Goal: Task Accomplishment & Management: Manage account settings

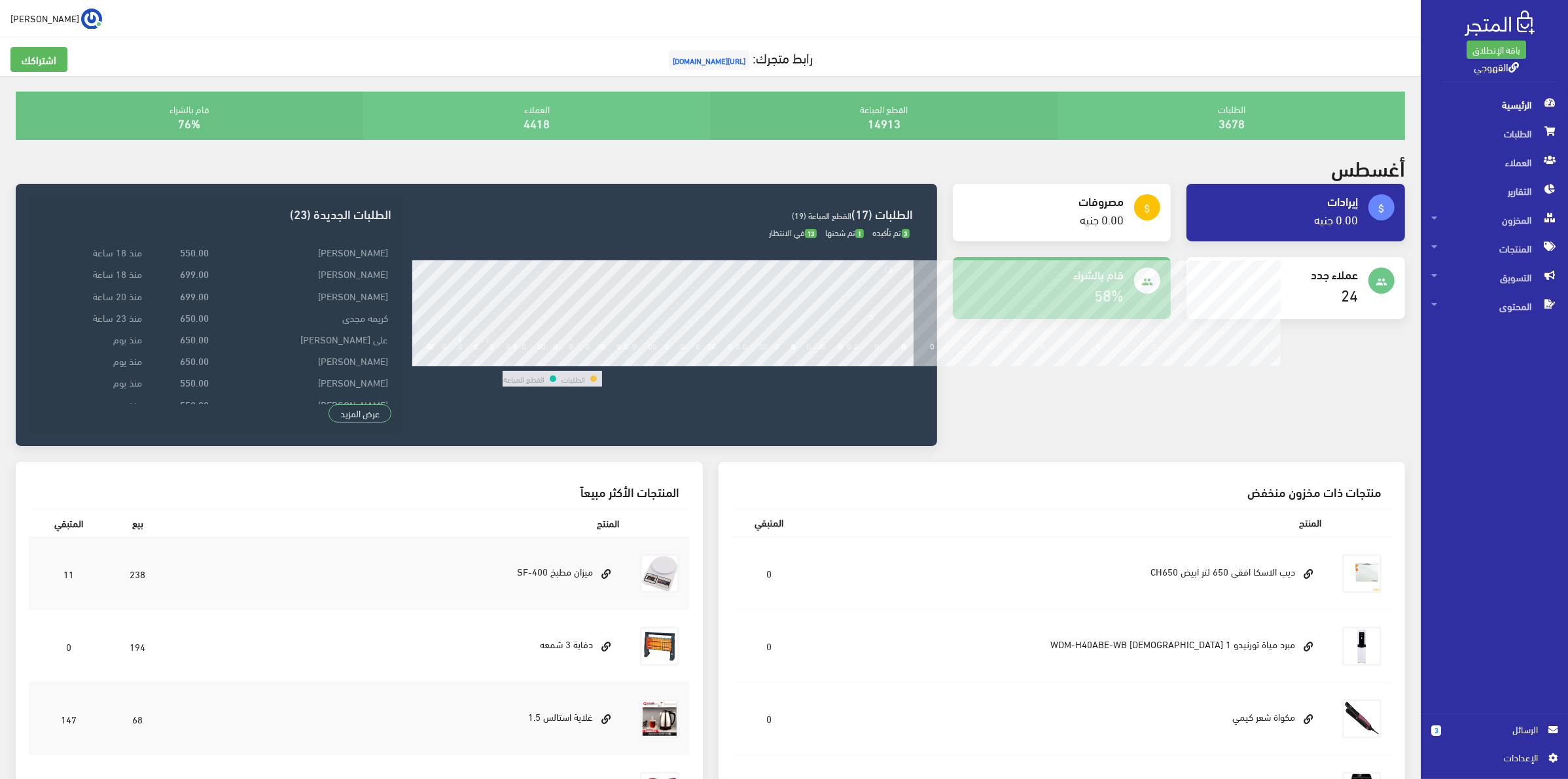
click at [1466, 723] on span "الرسائل" at bounding box center [1494, 730] width 87 height 14
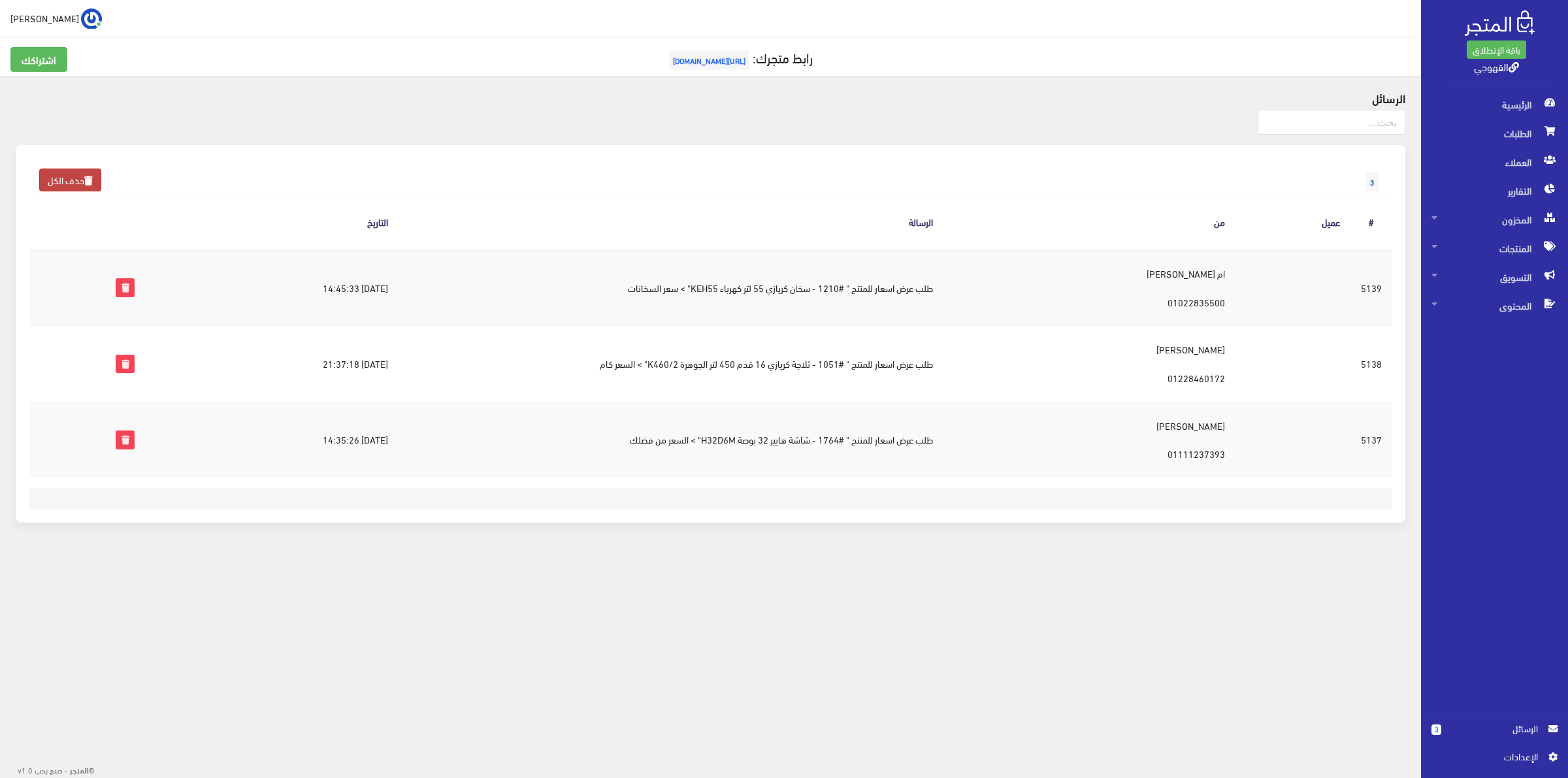
click at [54, 174] on link "حذف الكل" at bounding box center [70, 180] width 62 height 23
